Goal: Information Seeking & Learning: Learn about a topic

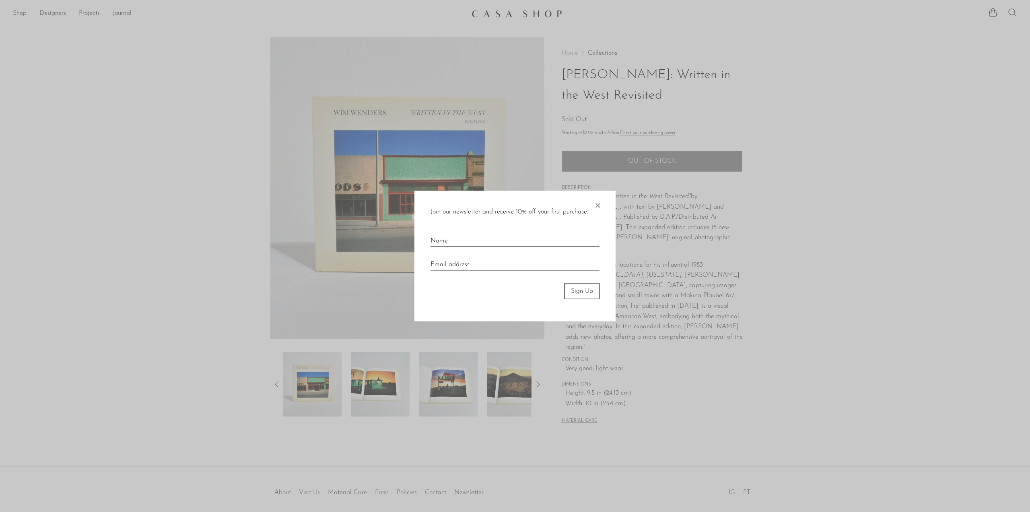
click at [598, 207] on span "×" at bounding box center [598, 203] width 8 height 26
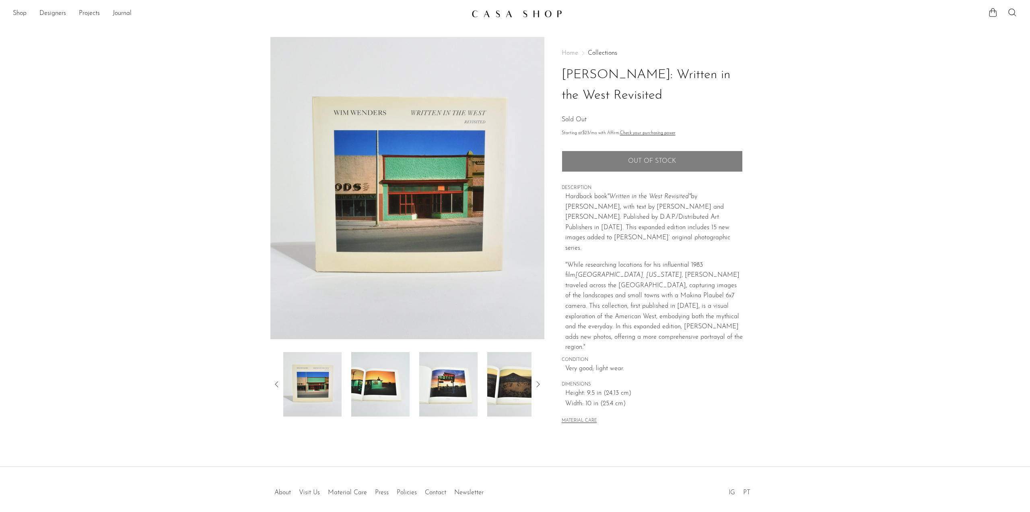
click at [530, 21] on link at bounding box center [515, 13] width 87 height 14
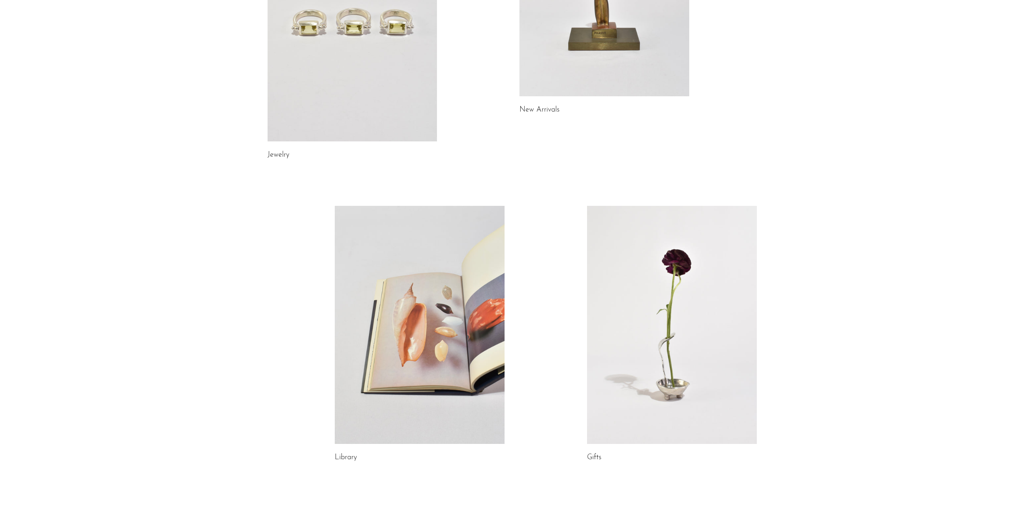
scroll to position [271, 0]
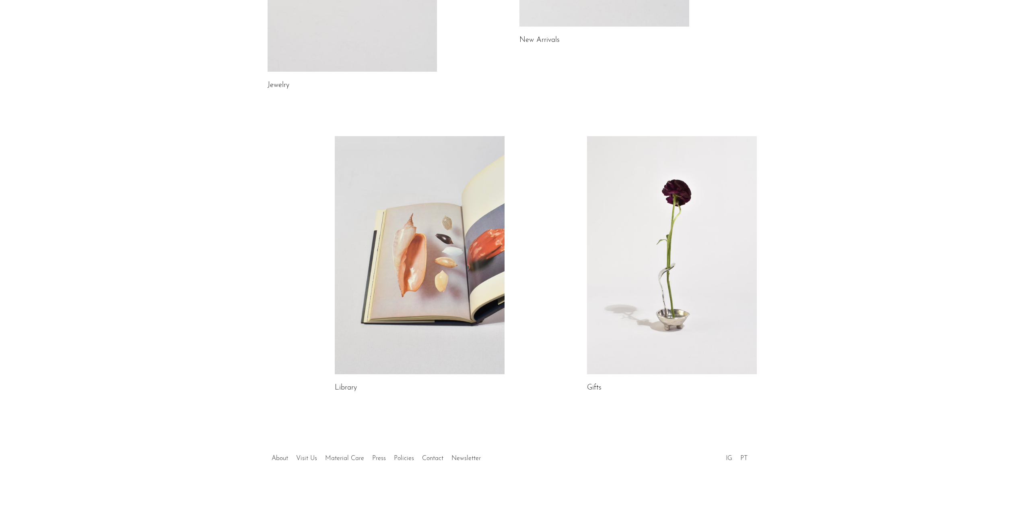
click at [492, 243] on link at bounding box center [420, 255] width 170 height 238
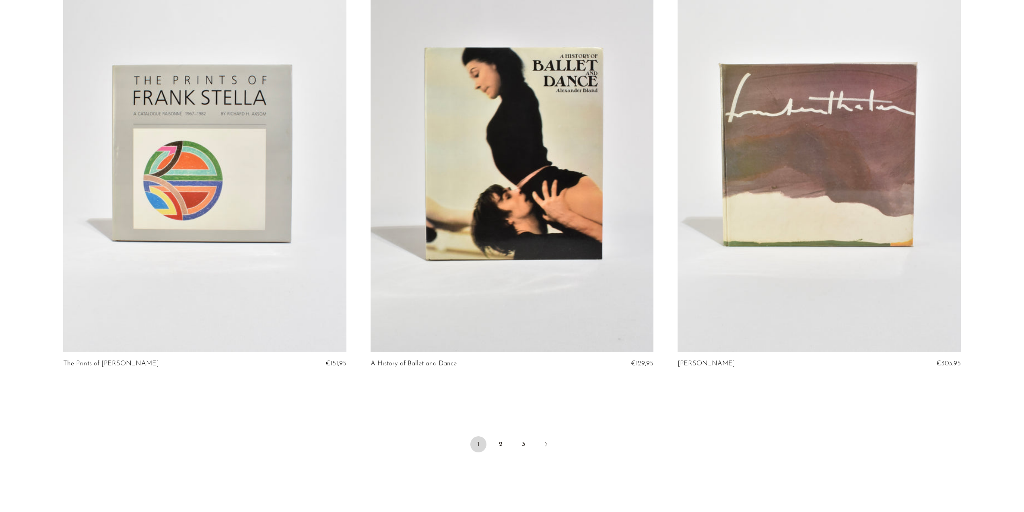
scroll to position [4933, 0]
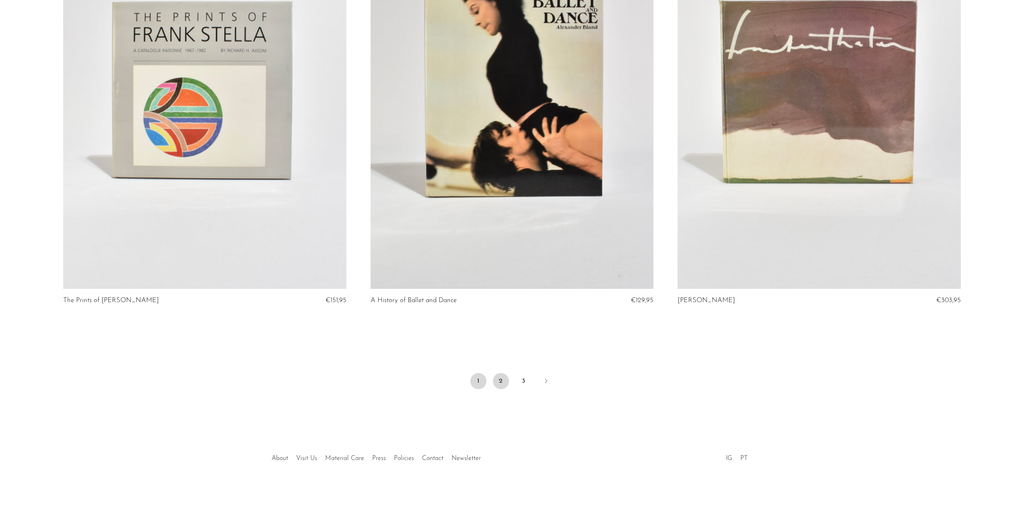
click at [498, 380] on link "2" at bounding box center [501, 381] width 16 height 16
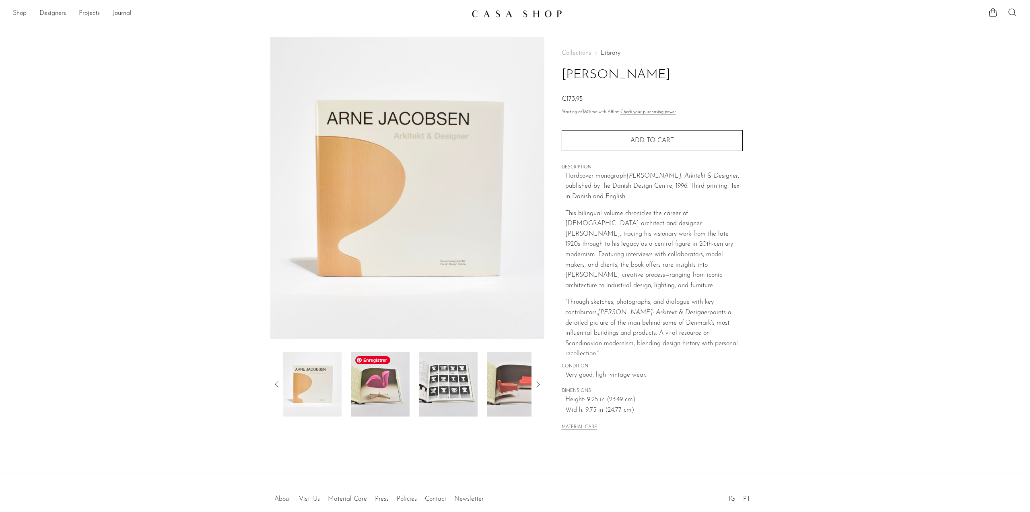
click at [394, 379] on img at bounding box center [380, 384] width 58 height 64
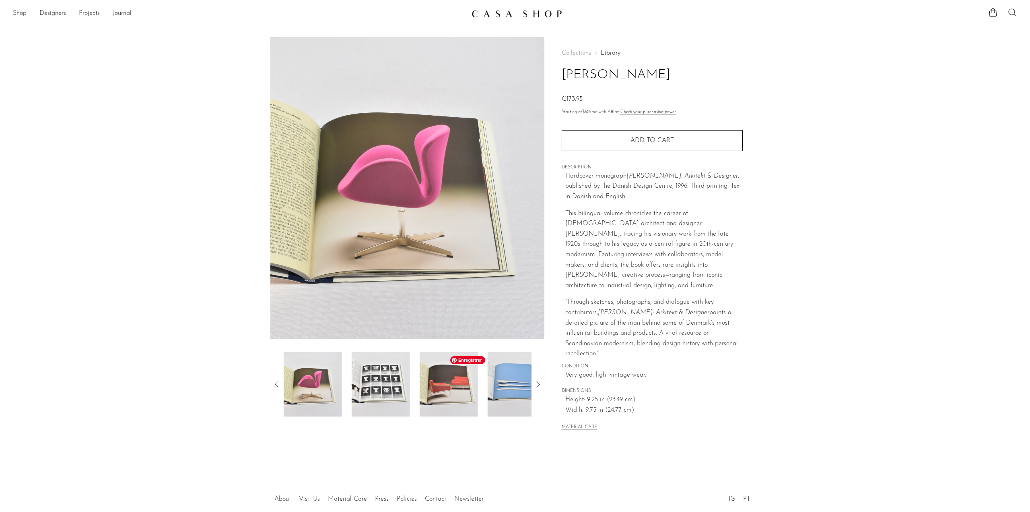
click at [470, 382] on img at bounding box center [449, 384] width 58 height 64
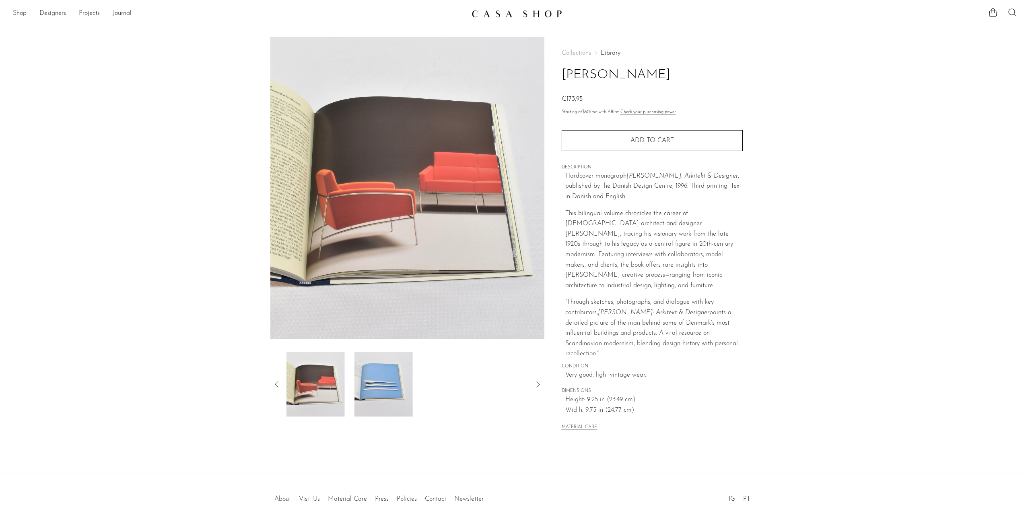
click at [512, 388] on div at bounding box center [407, 384] width 248 height 64
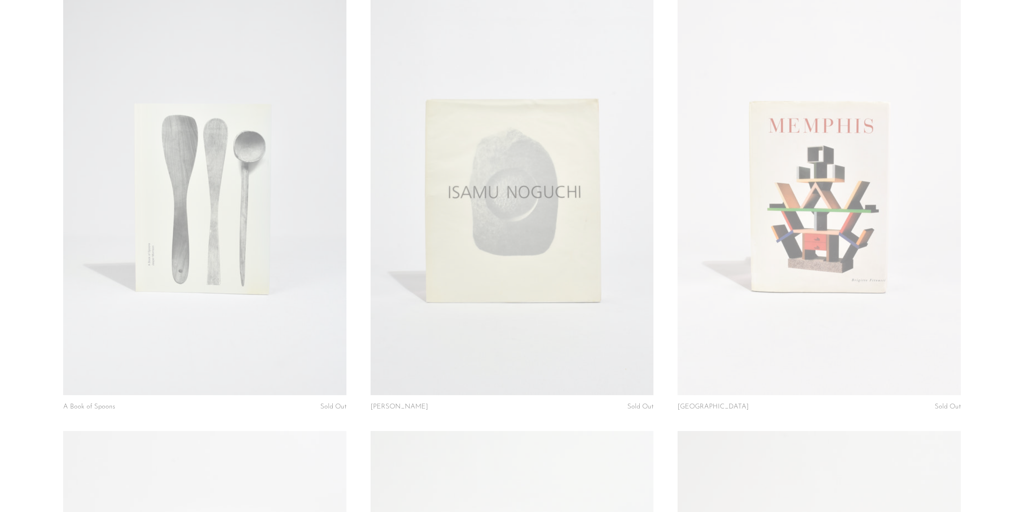
scroll to position [3502, 0]
